Goal: Obtain resource: Download file/media

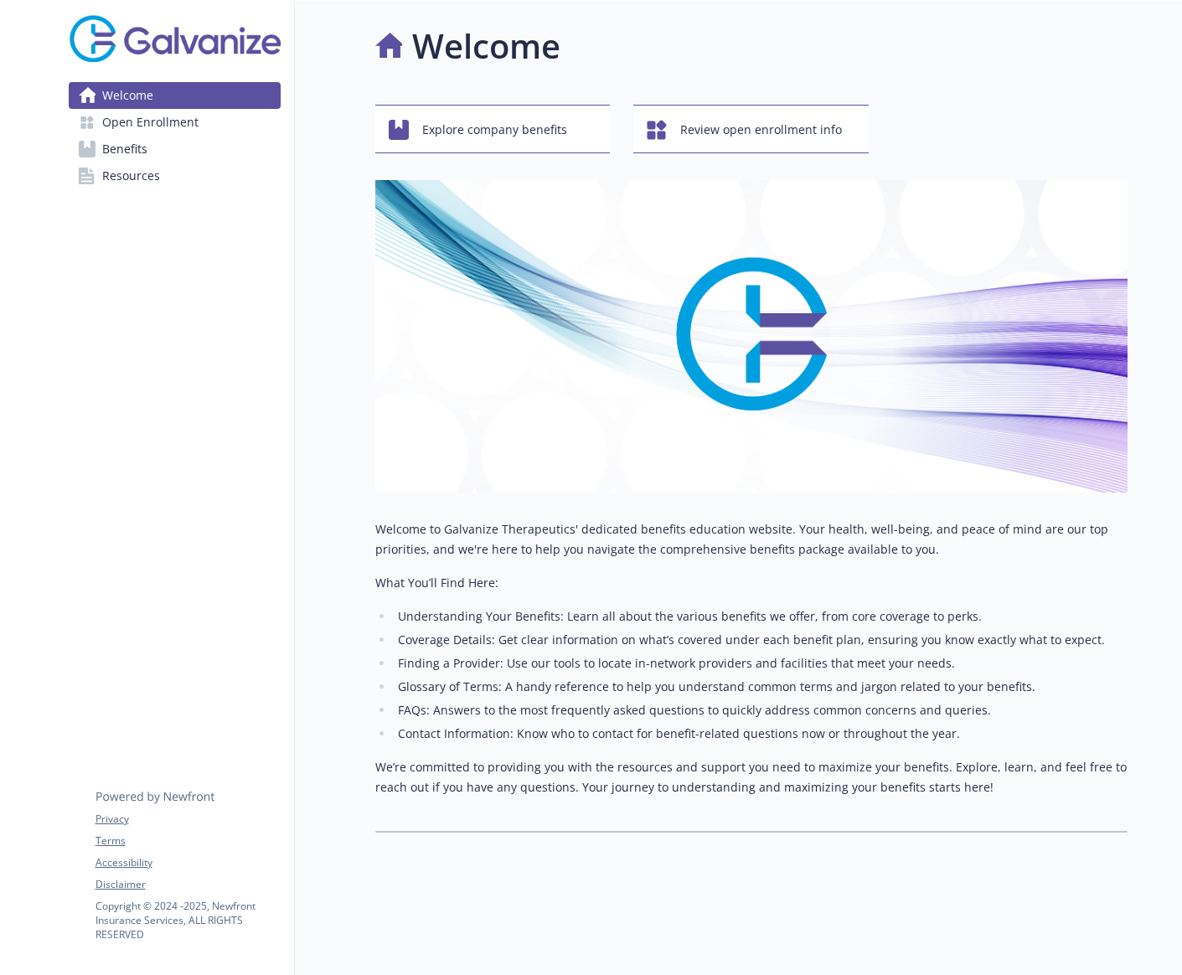
click at [162, 182] on link "Resources" at bounding box center [175, 175] width 212 height 27
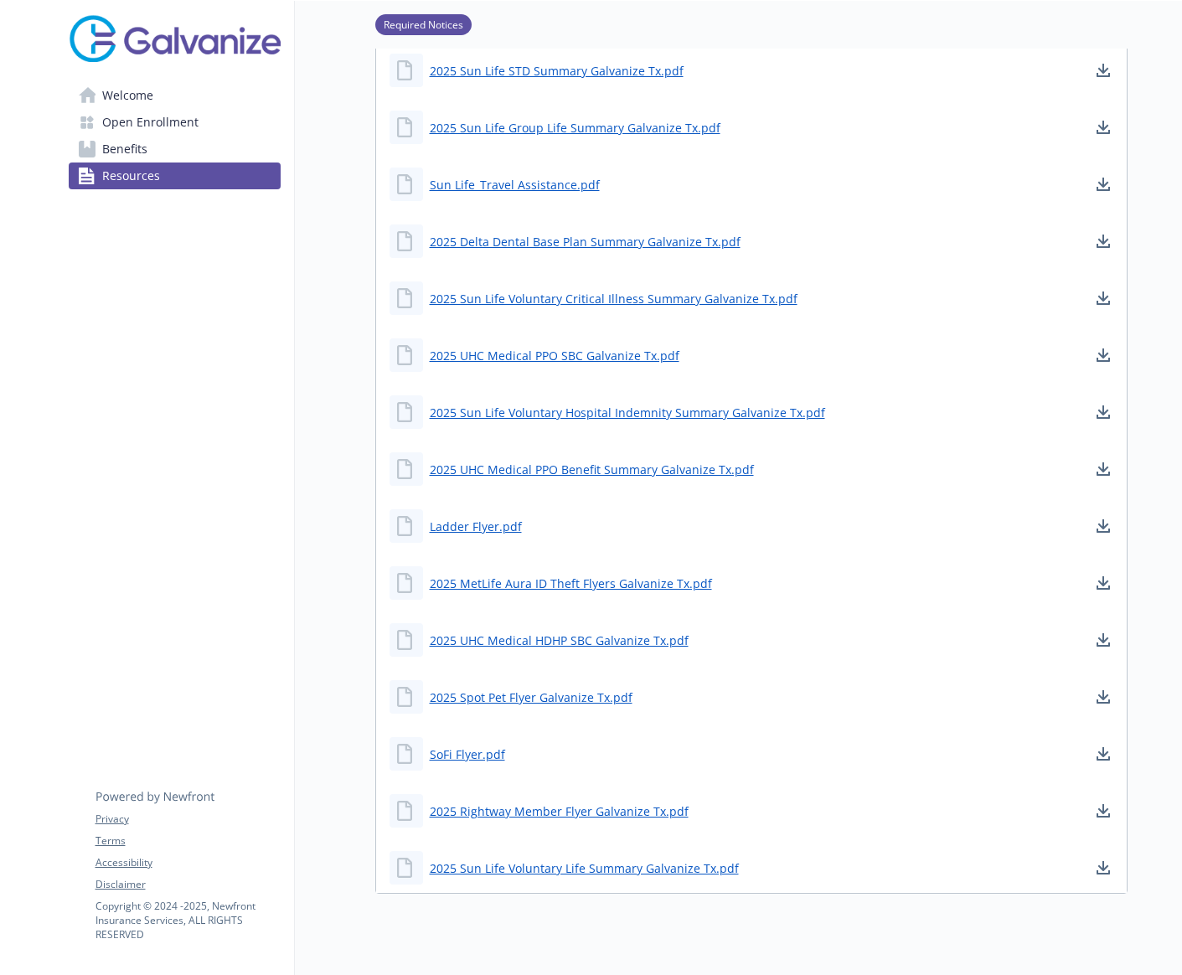
scroll to position [503, 0]
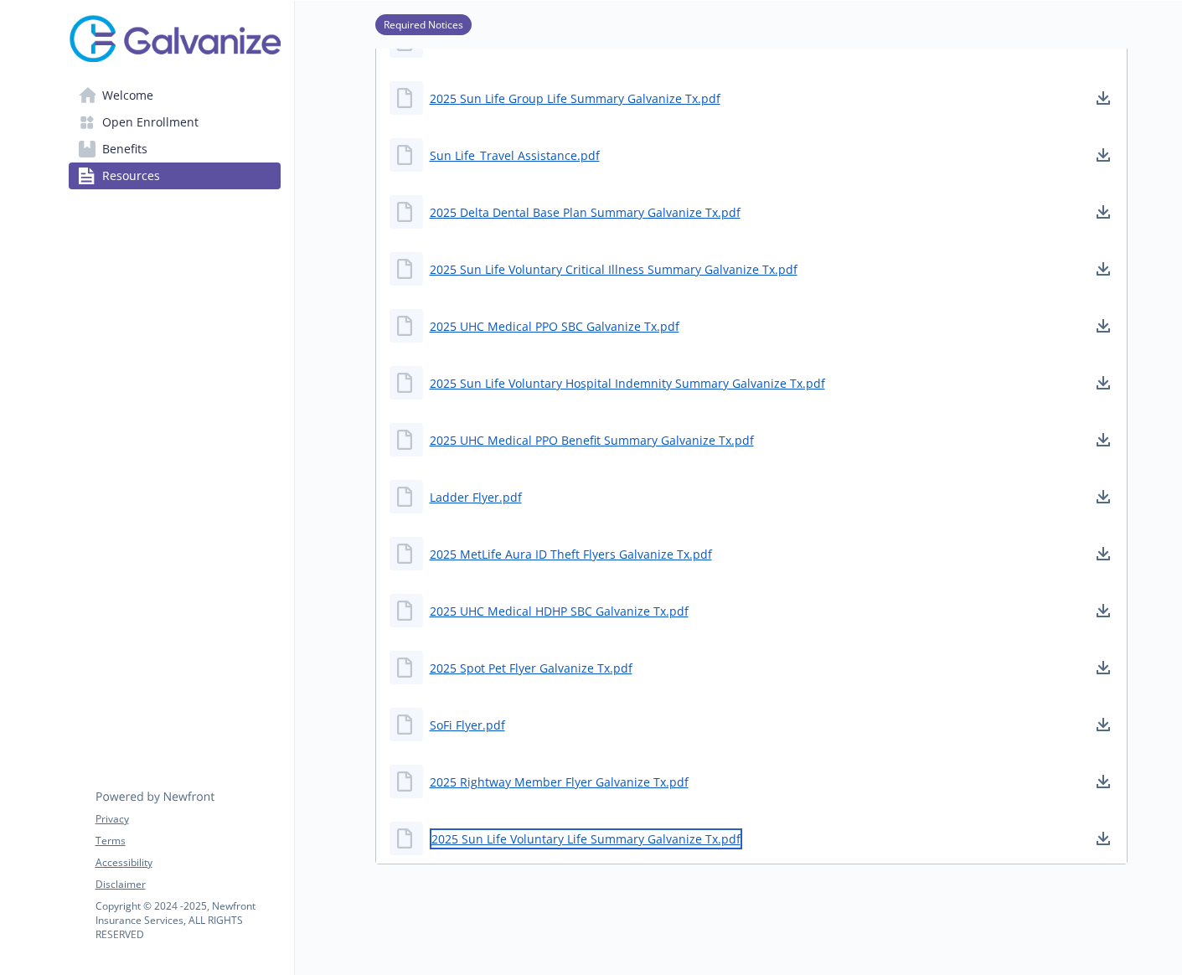
click at [534, 840] on link "2025 Sun Life Voluntary Life Summary Galvanize Tx.pdf" at bounding box center [586, 838] width 312 height 21
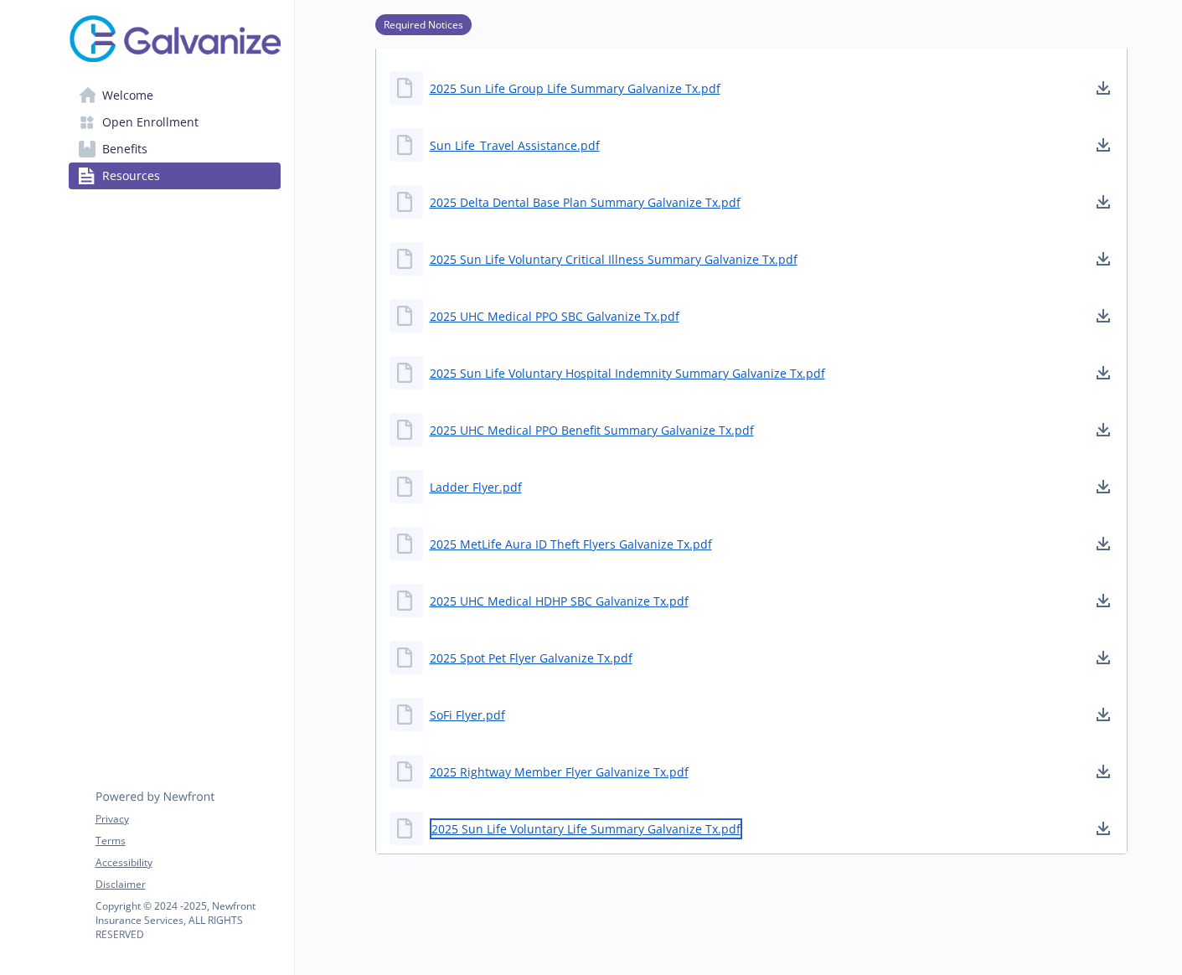
scroll to position [0, 0]
